Goal: Task Accomplishment & Management: Manage account settings

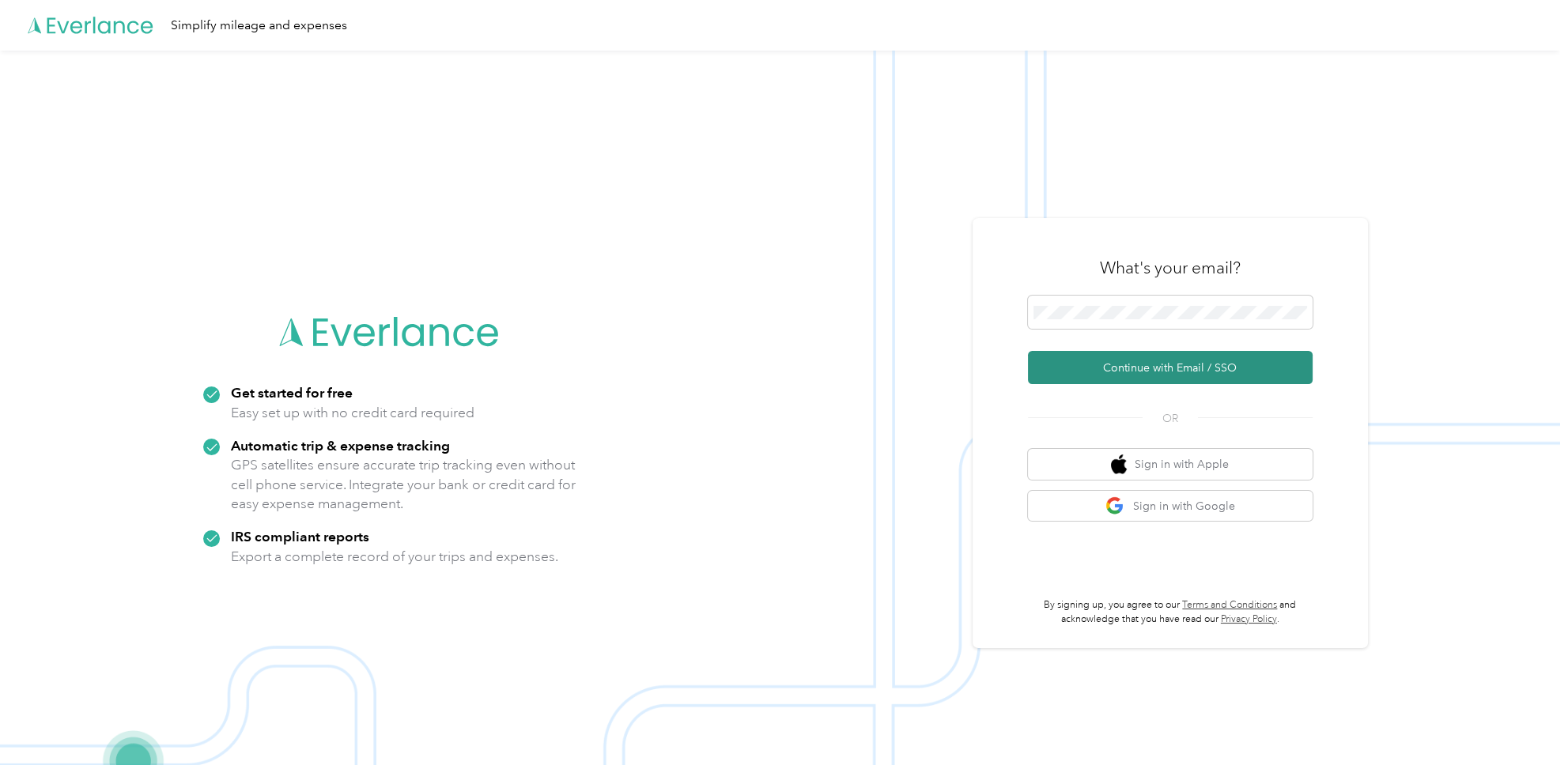
click at [1133, 370] on button "Continue with Email / SSO" at bounding box center [1171, 367] width 285 height 33
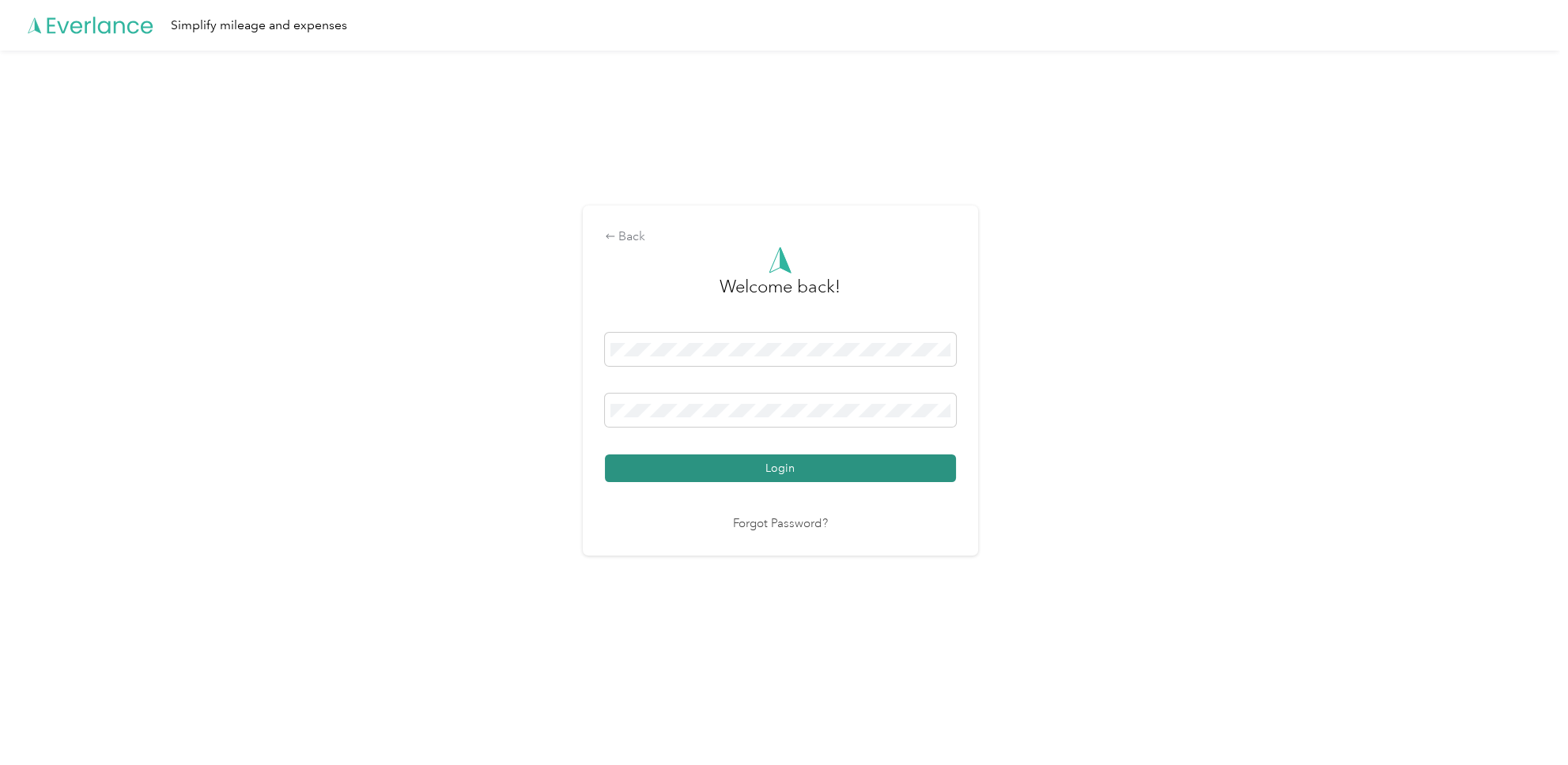
click at [760, 469] on button "Login" at bounding box center [780, 468] width 351 height 28
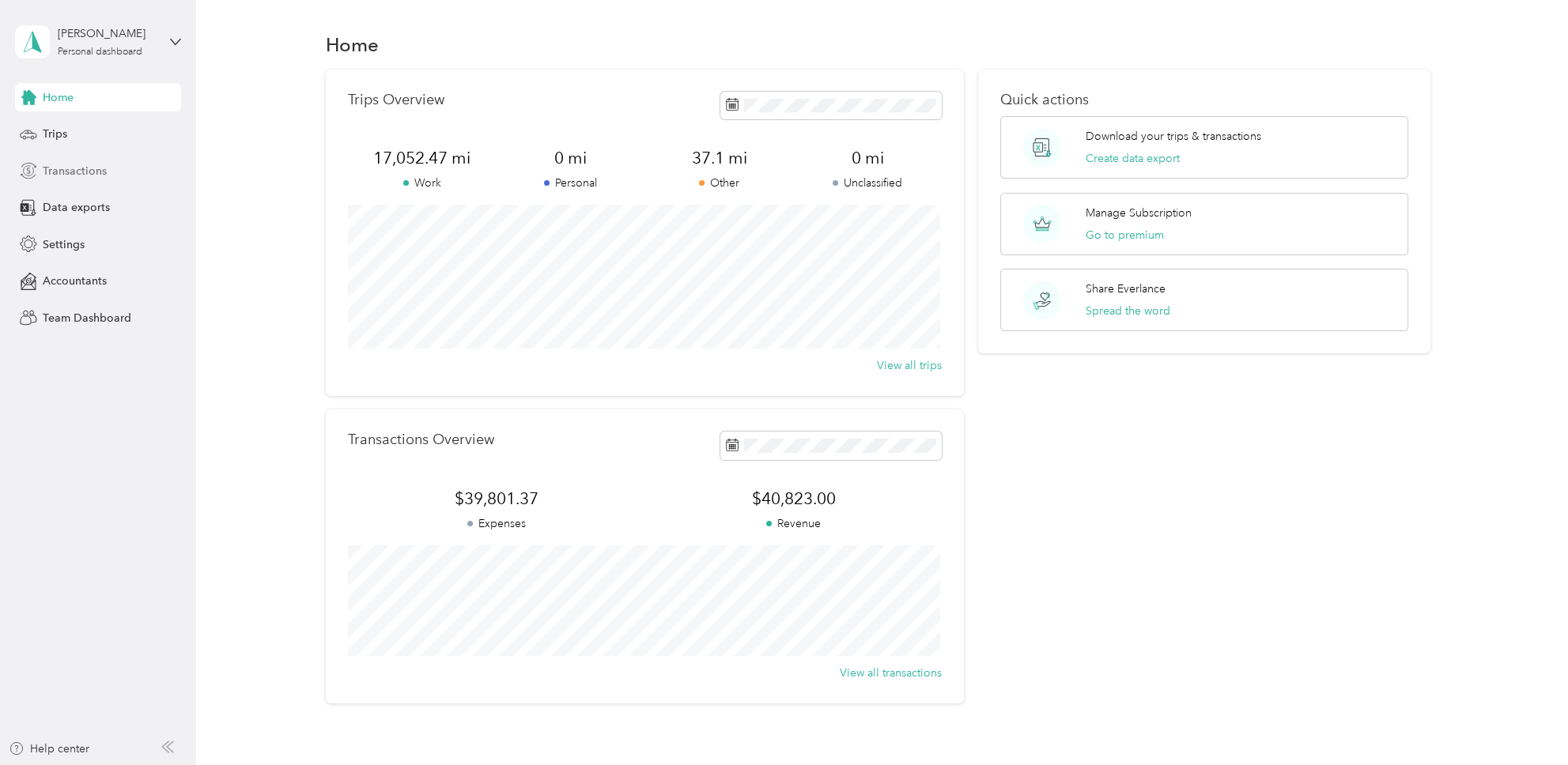
click at [93, 165] on span "Transactions" at bounding box center [75, 171] width 64 height 17
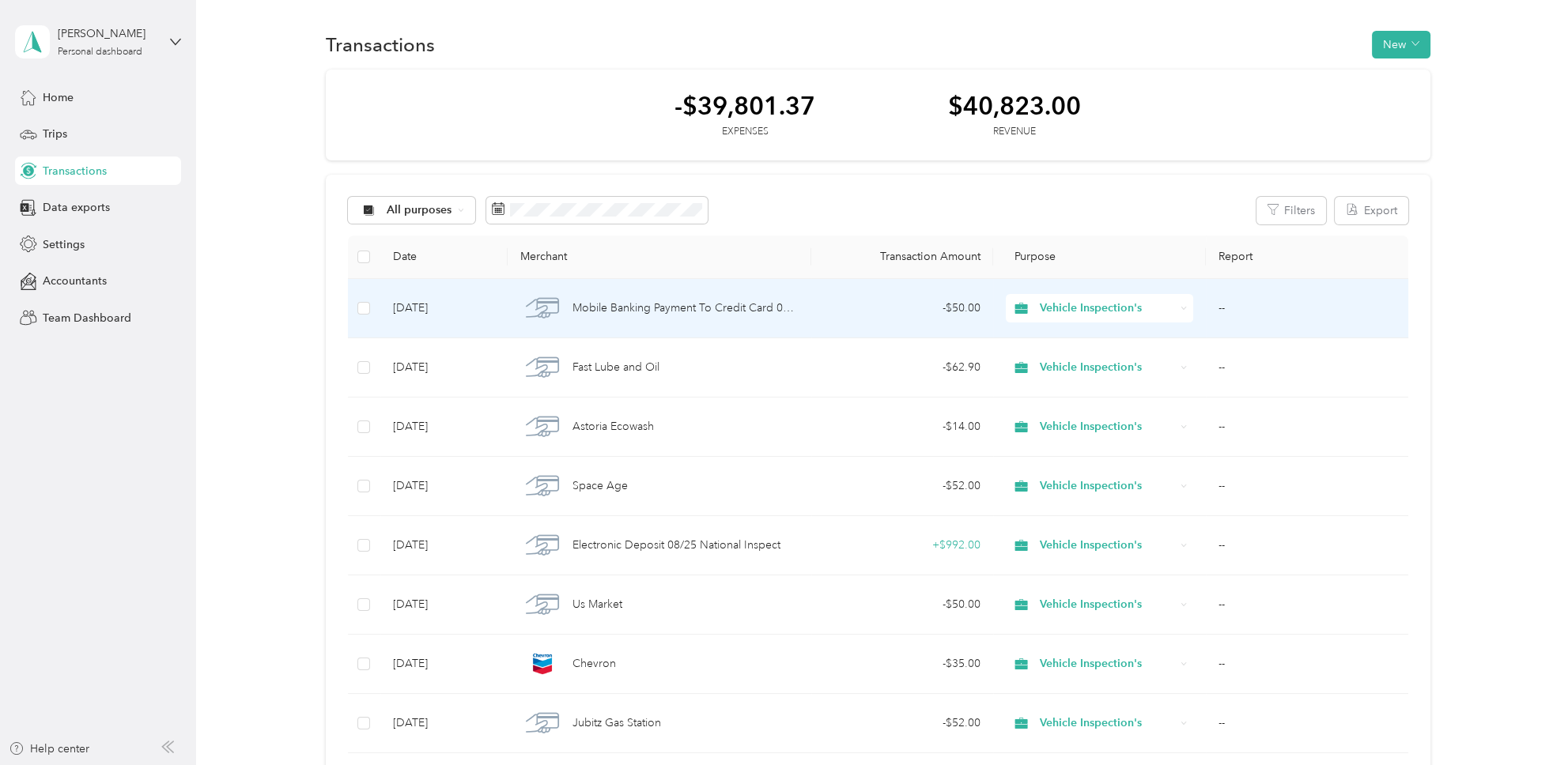
click at [632, 305] on span "Mobile Banking Payment To Credit Card 08/30 1747" at bounding box center [686, 308] width 226 height 17
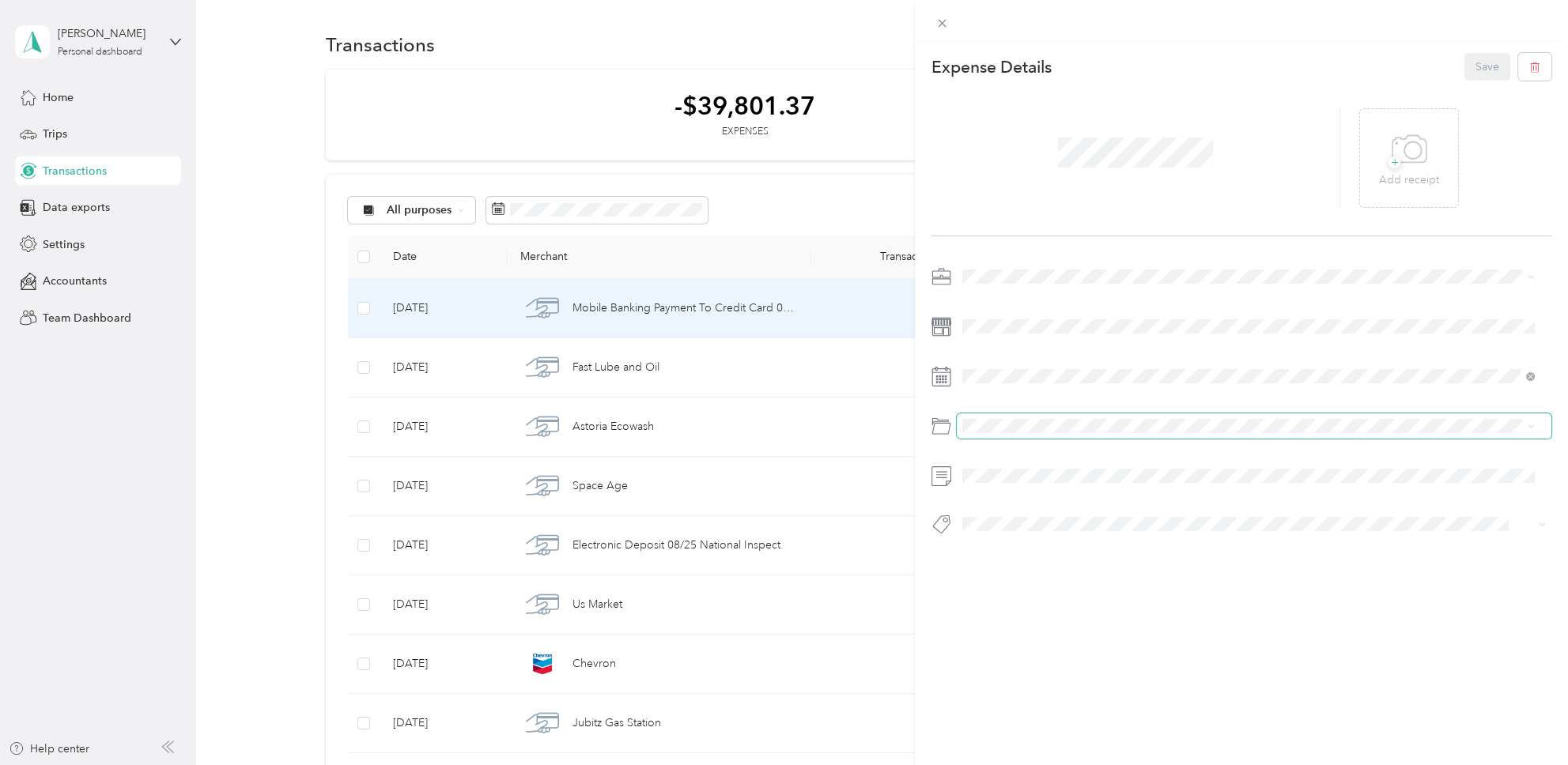
click at [1002, 424] on span at bounding box center [1254, 426] width 595 height 25
click at [1482, 65] on button "Save" at bounding box center [1487, 66] width 46 height 28
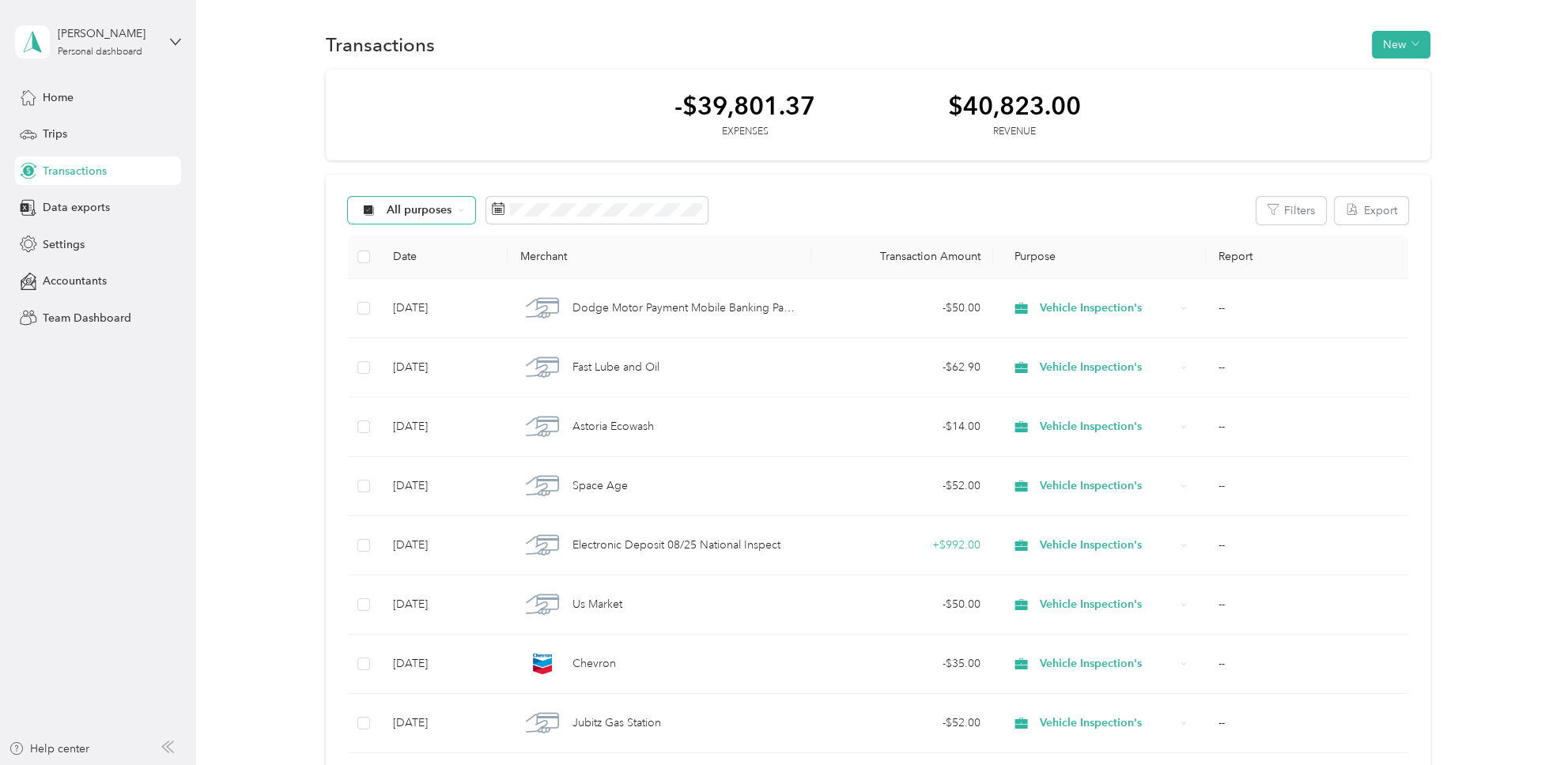
click at [465, 210] on div "All purposes" at bounding box center [412, 210] width 128 height 27
click at [430, 358] on ol "All purposes Unclassified Work Personal Vehicle Inspection's Other Charity Medi…" at bounding box center [424, 330] width 153 height 221
click at [460, 211] on icon at bounding box center [461, 210] width 6 height 6
click at [440, 353] on li "Vehicle Inspection's" at bounding box center [424, 350] width 153 height 28
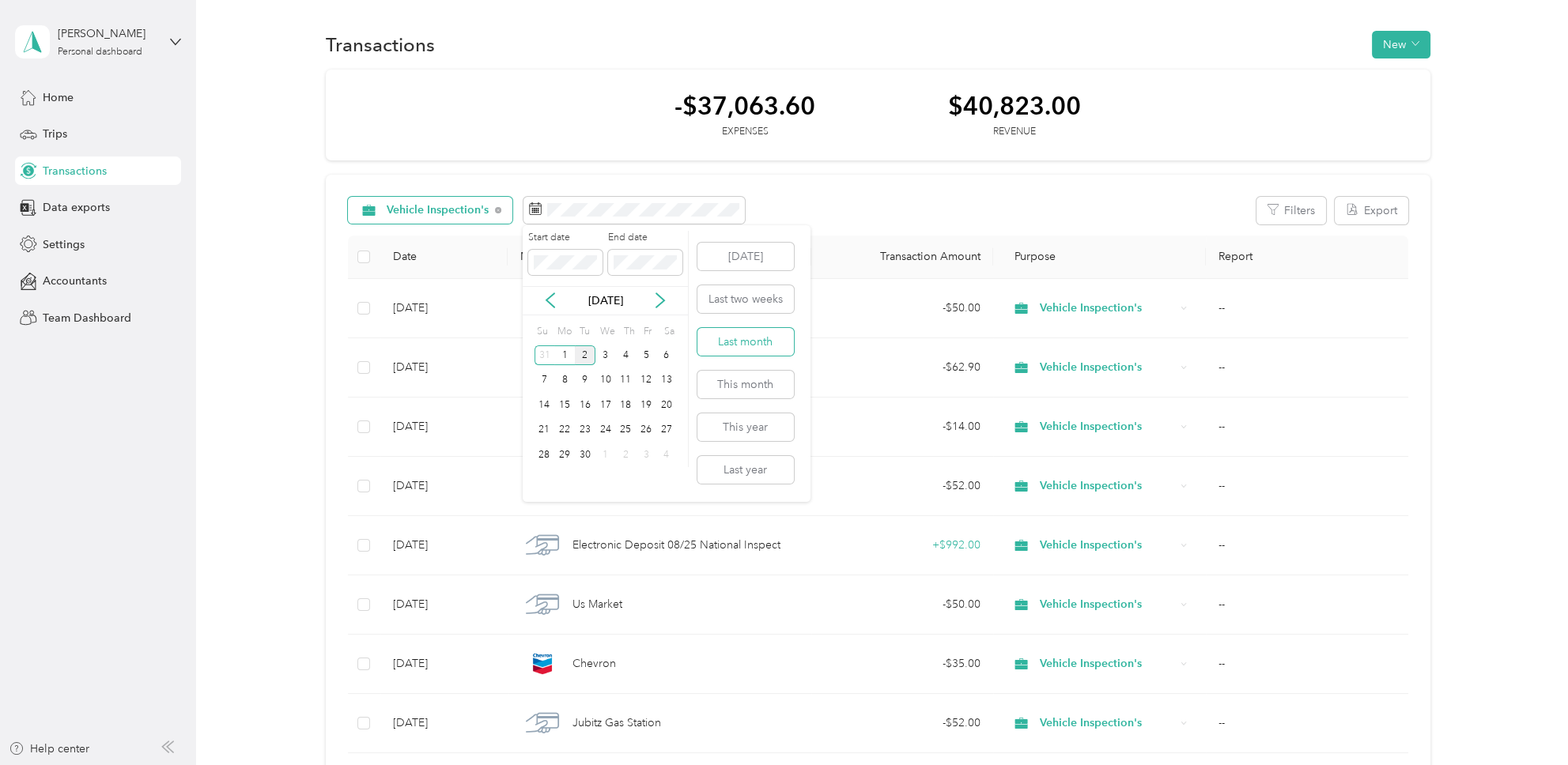
click at [737, 350] on button "Last month" at bounding box center [746, 342] width 97 height 28
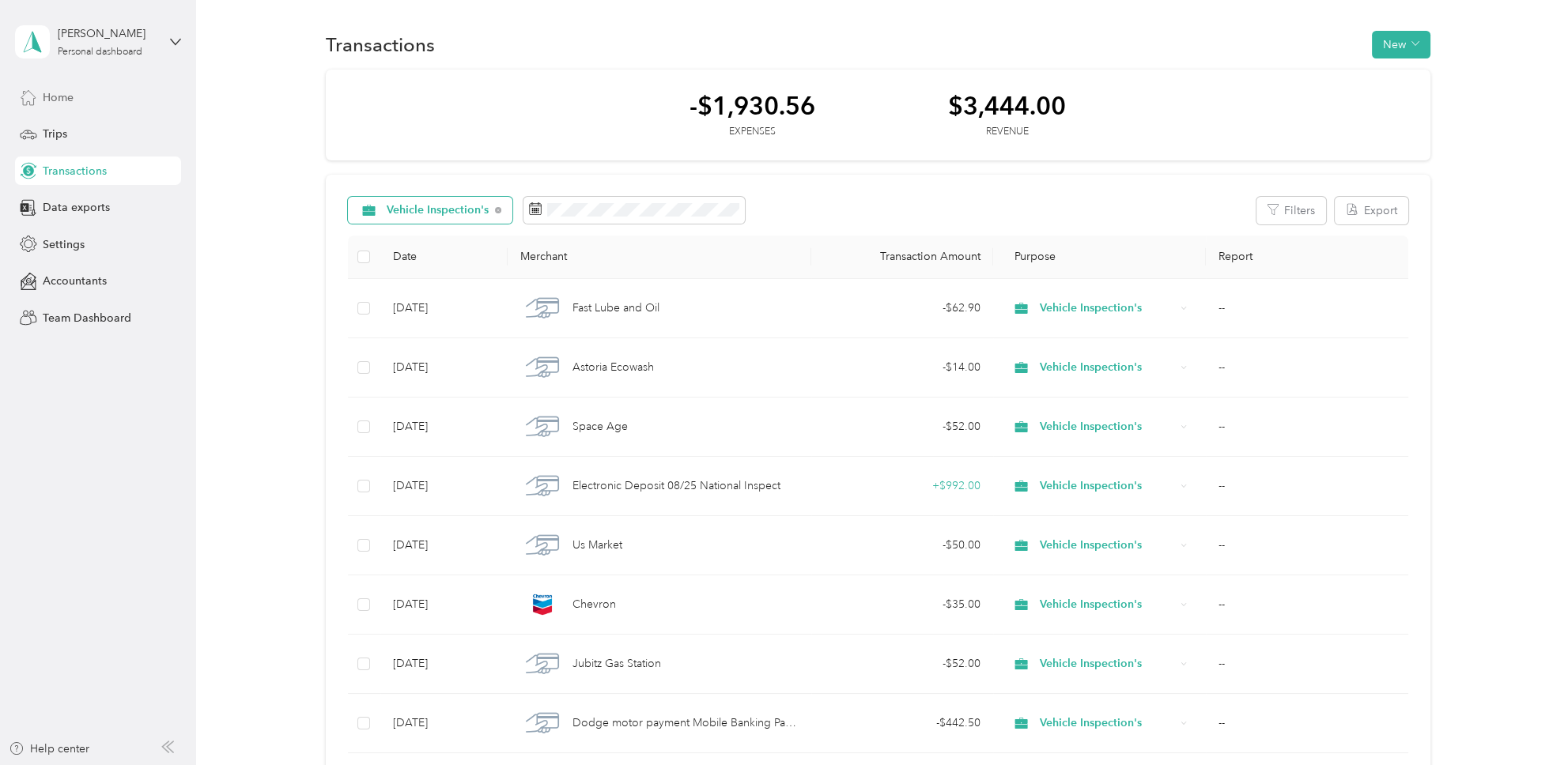
click at [59, 99] on span "Home" at bounding box center [58, 98] width 30 height 17
